Goal: Information Seeking & Learning: Learn about a topic

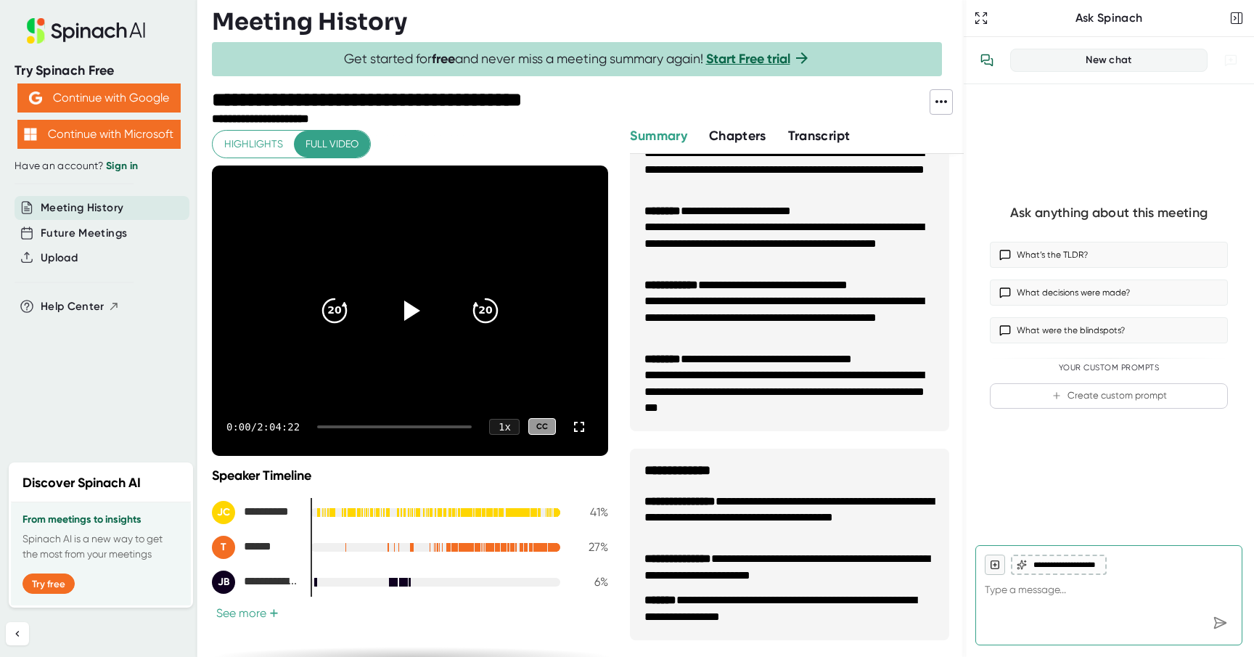
click at [263, 609] on button "See more +" at bounding box center [247, 612] width 71 height 15
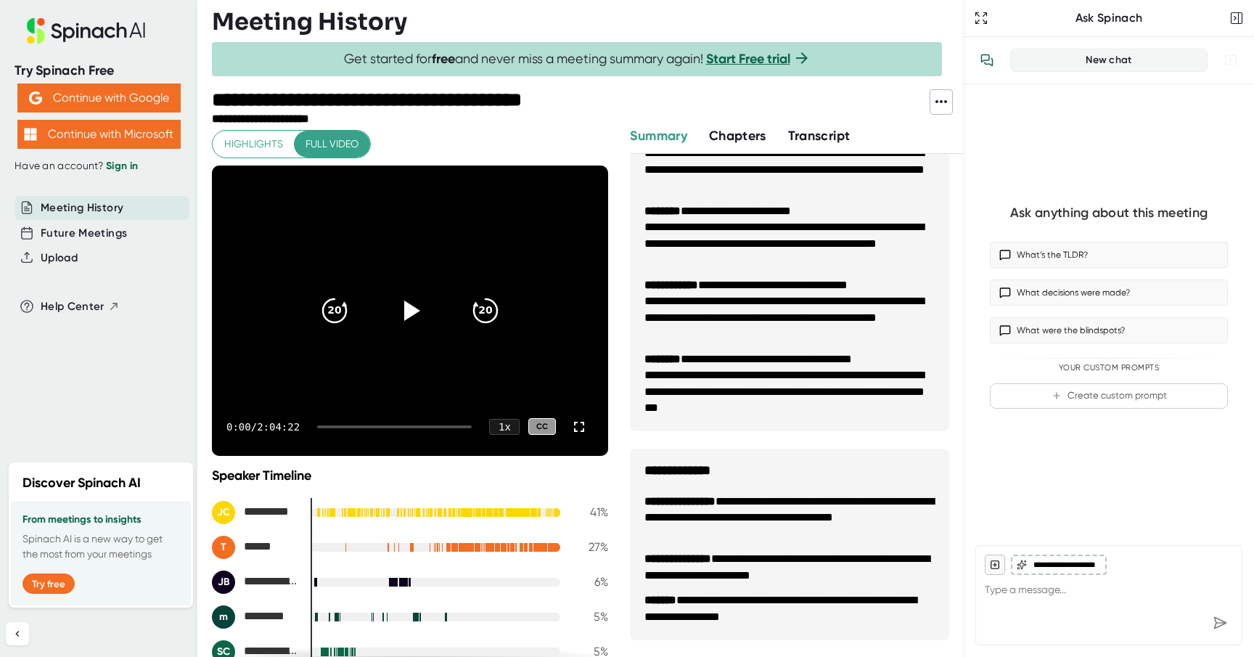
click at [754, 142] on span "Chapters" at bounding box center [737, 136] width 57 height 16
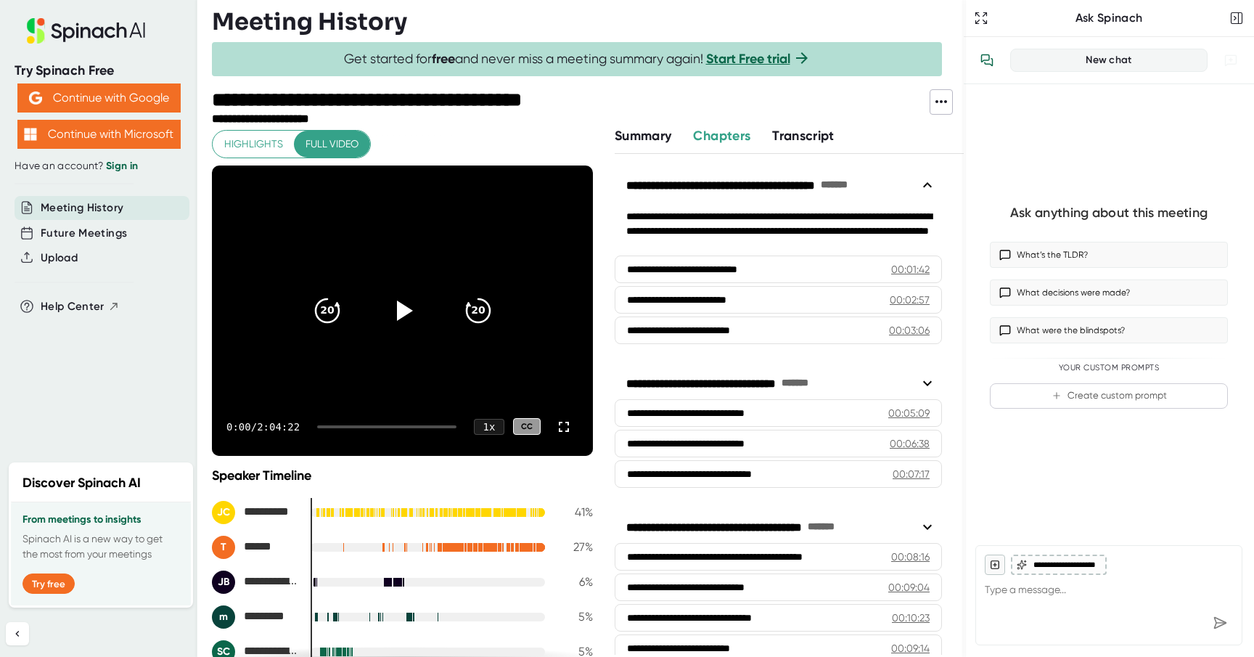
click at [793, 132] on span "Transcript" at bounding box center [803, 136] width 62 height 16
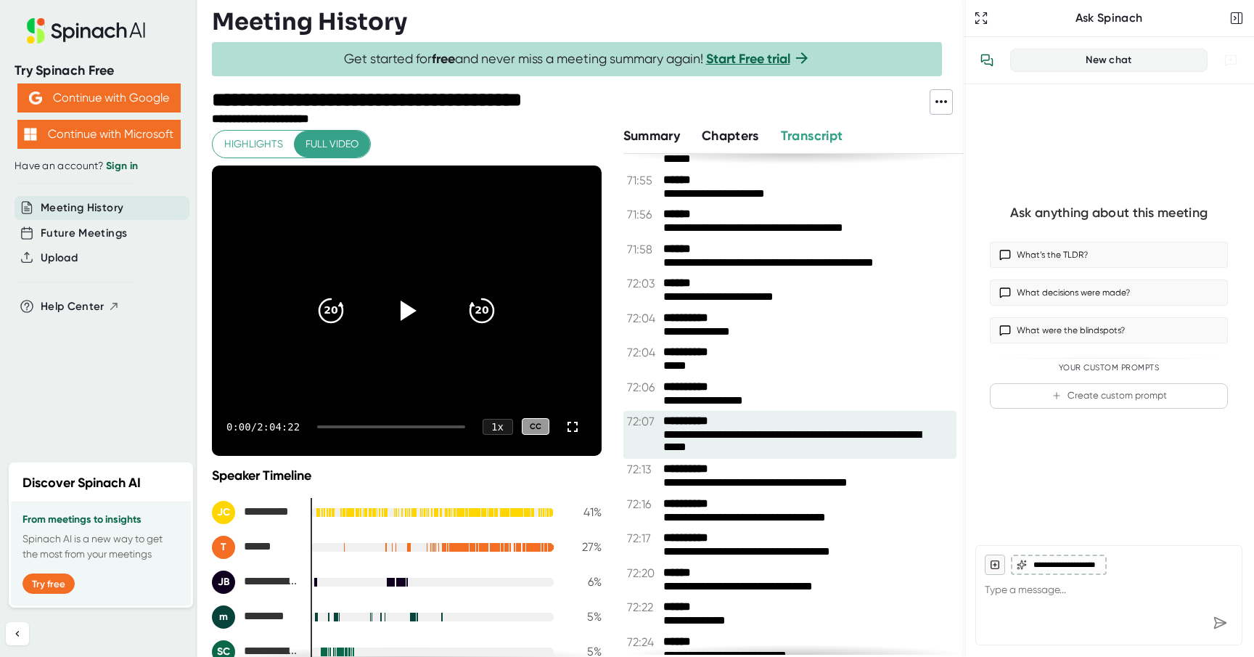
scroll to position [58744, 0]
